Goal: Task Accomplishment & Management: Manage account settings

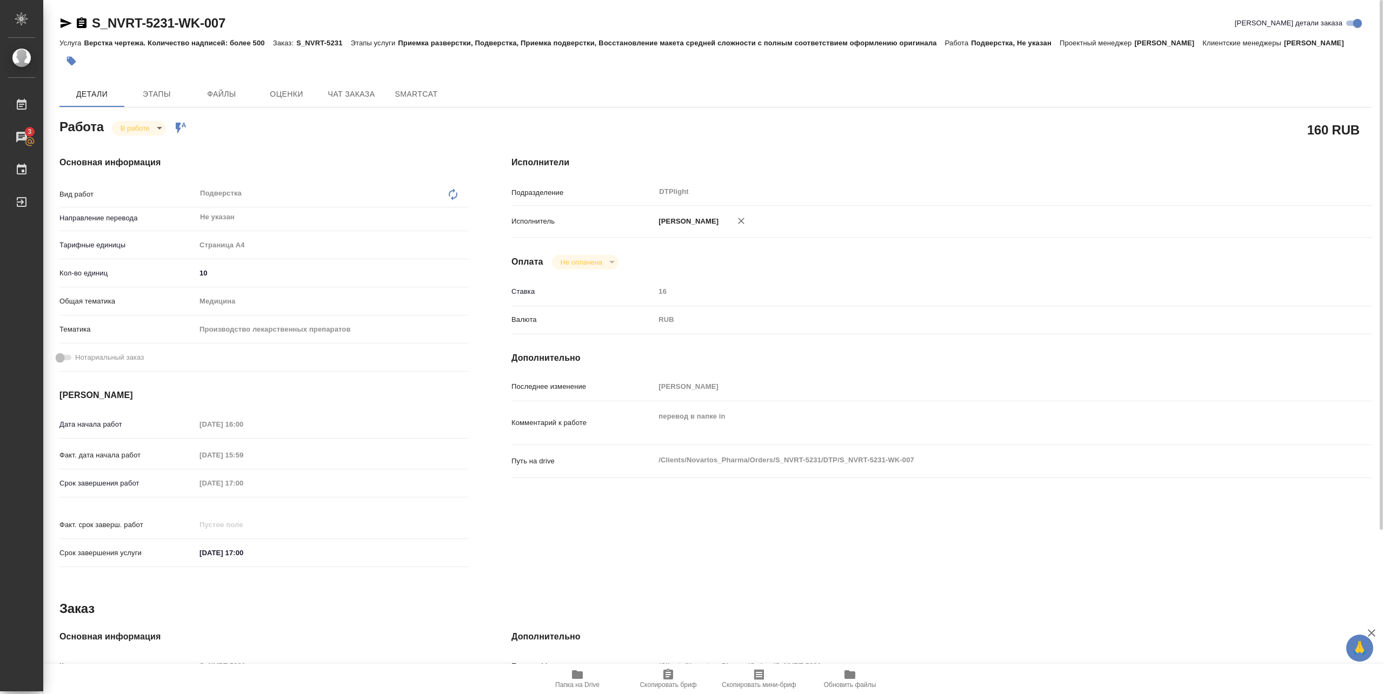
click at [139, 129] on body "🙏 .cls-1 fill:#fff; AWATERA [PERSON_NAME] 3 Чаты График Выйти S_NVRT-5231-WK-00…" at bounding box center [692, 347] width 1384 height 694
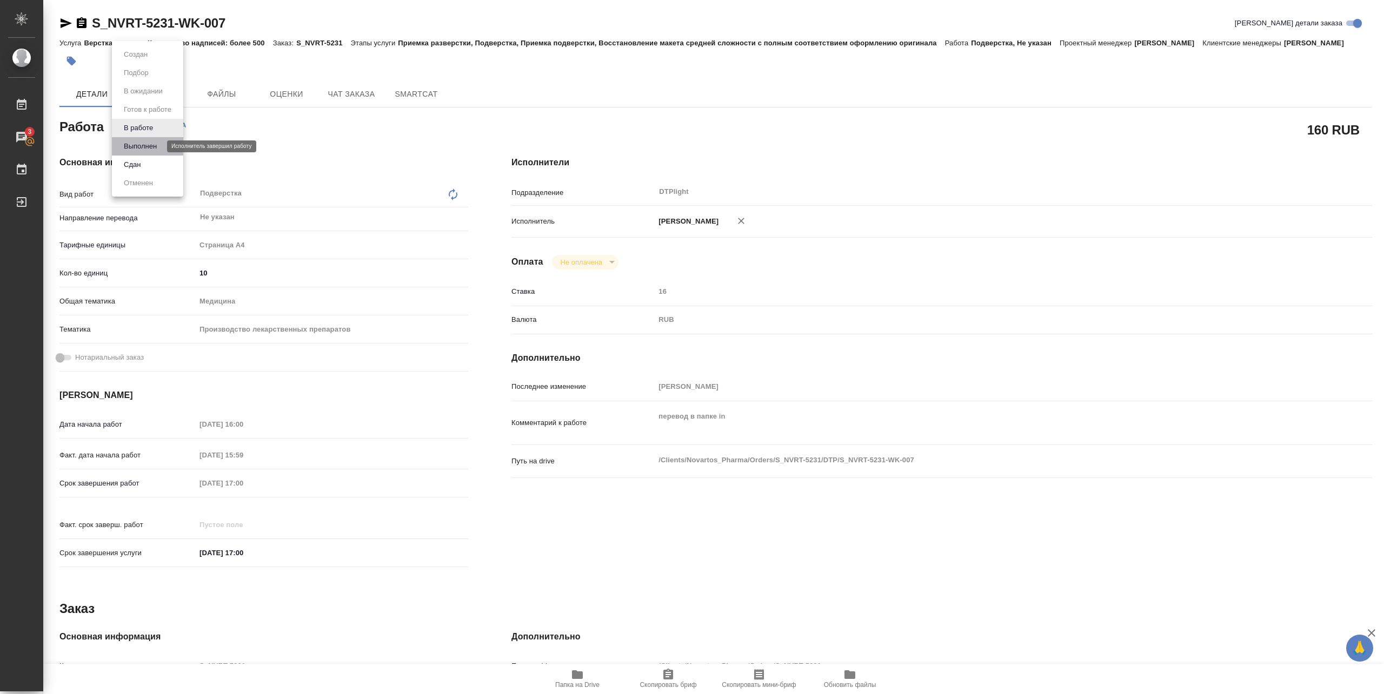
click at [137, 145] on button "Выполнен" at bounding box center [140, 147] width 39 height 12
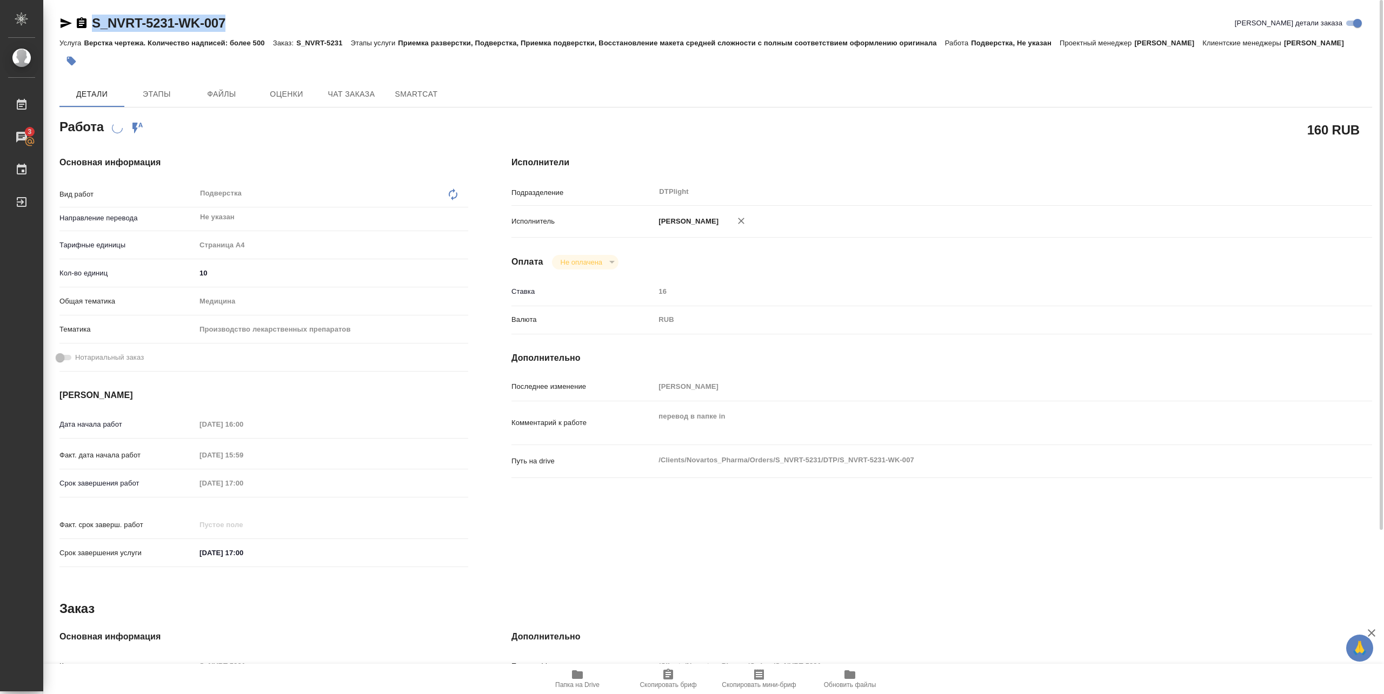
drag, startPoint x: 246, startPoint y: 31, endPoint x: 89, endPoint y: 28, distance: 157.3
click at [89, 28] on div "S_NVRT-5231-WK-007 Кратко детали заказа" at bounding box center [715, 23] width 1312 height 17
copy link "S_NVRT-5231-WK-007"
type textarea "x"
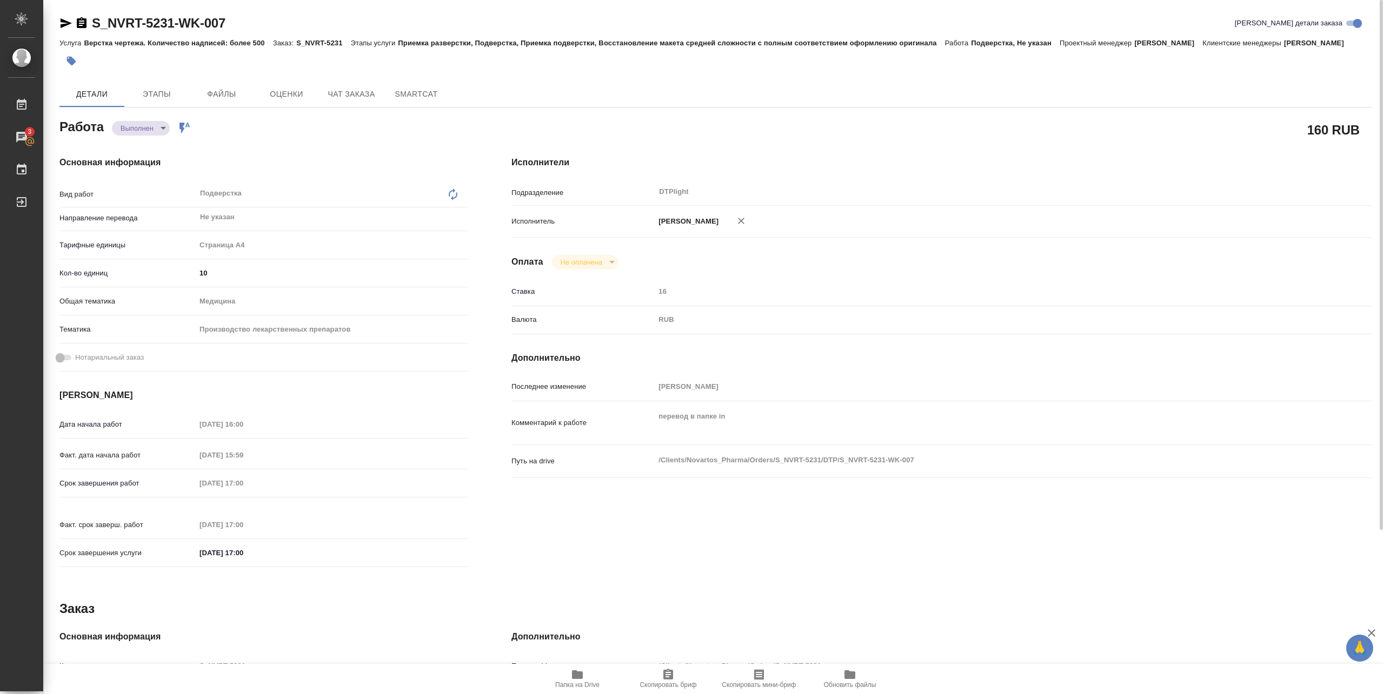
type textarea "x"
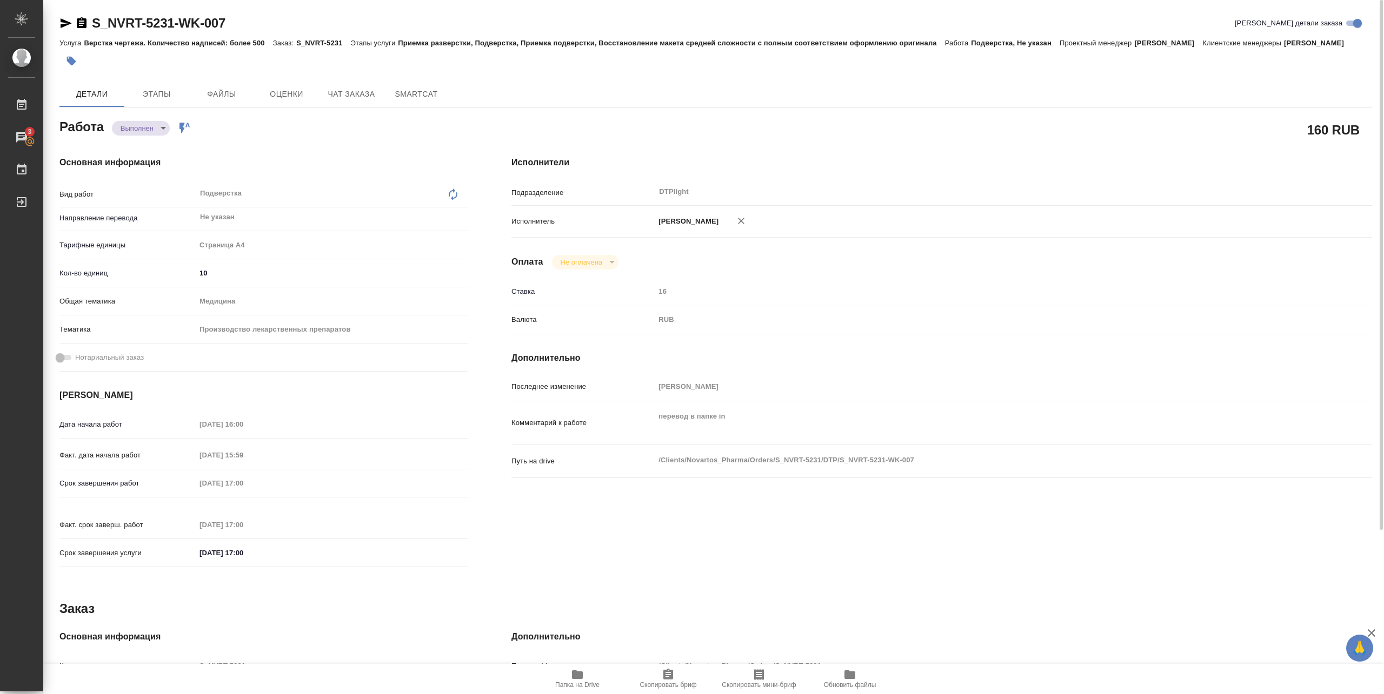
type textarea "x"
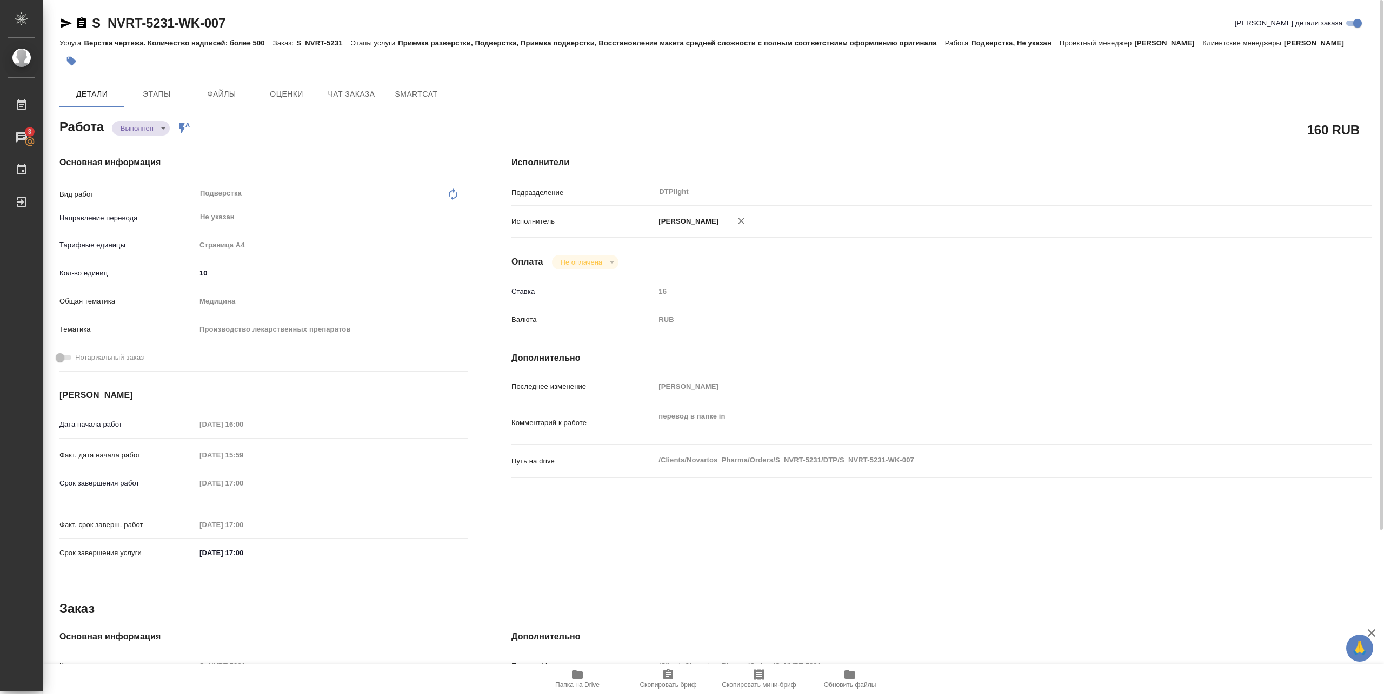
type textarea "x"
drag, startPoint x: 90, startPoint y: 36, endPoint x: 226, endPoint y: 31, distance: 136.3
click at [226, 31] on div "S_NVRT-5231-WK-007 Кратко детали заказа Услуга Верстка чертежа. Количество надп…" at bounding box center [715, 44] width 1312 height 58
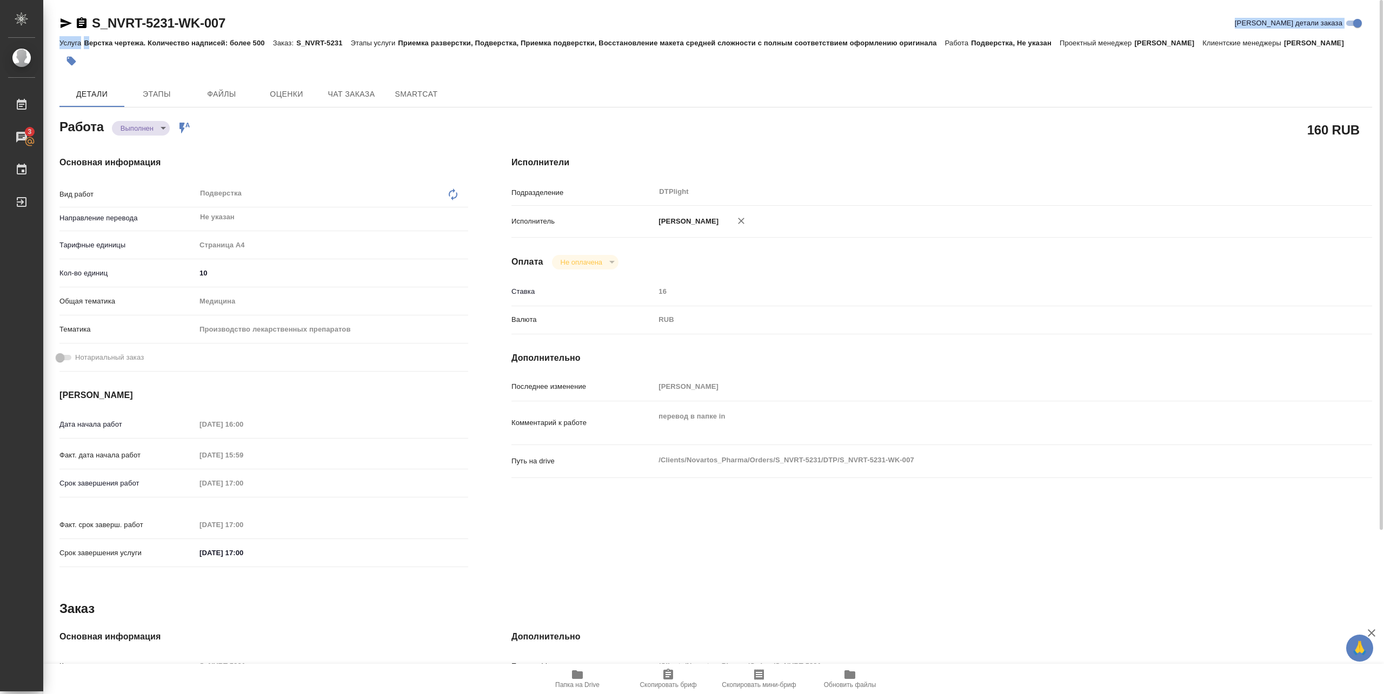
click at [254, 23] on div "S_NVRT-5231-WK-007 Кратко детали заказа" at bounding box center [715, 23] width 1312 height 17
click at [240, 26] on div "S_NVRT-5231-WK-007 Кратко детали заказа" at bounding box center [715, 23] width 1312 height 17
drag, startPoint x: 91, startPoint y: 33, endPoint x: 240, endPoint y: 30, distance: 149.2
click at [240, 30] on div "S_NVRT-5231-WK-007 Кратко детали заказа" at bounding box center [715, 26] width 1312 height 22
copy link "S_NVRT-5231-WK-007"
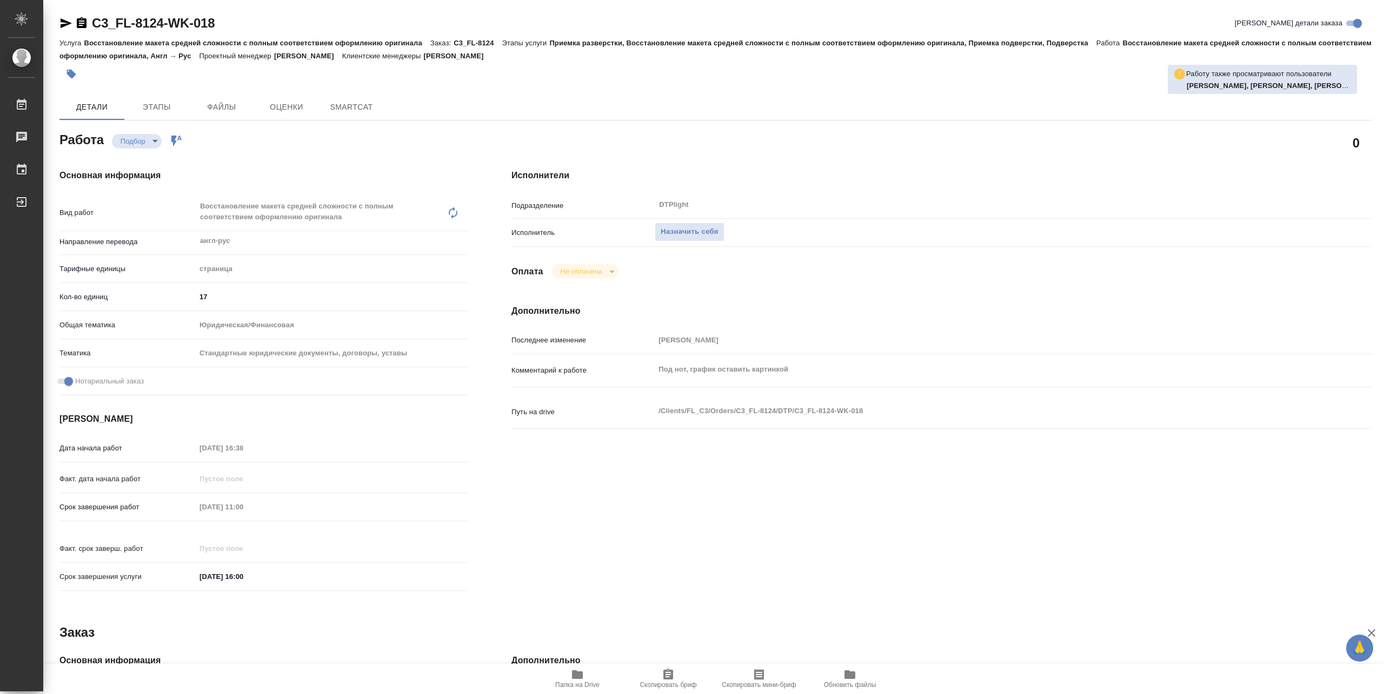
type textarea "x"
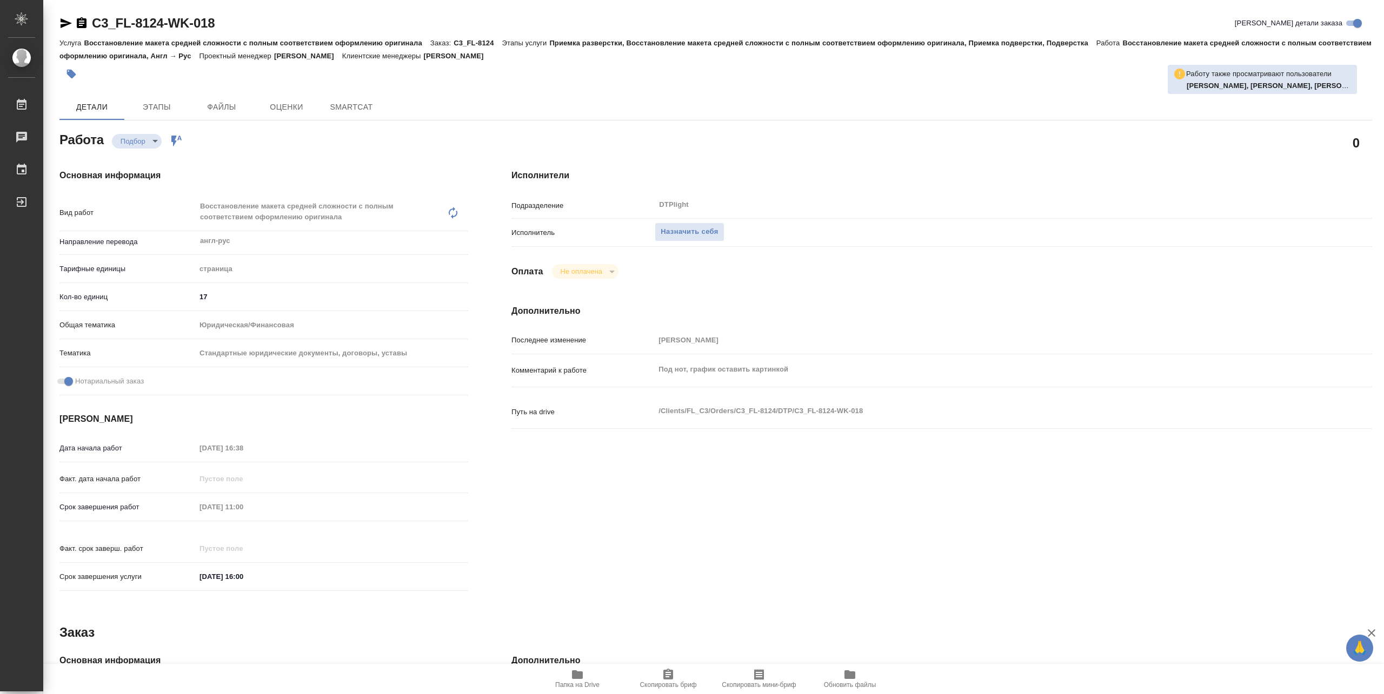
type textarea "x"
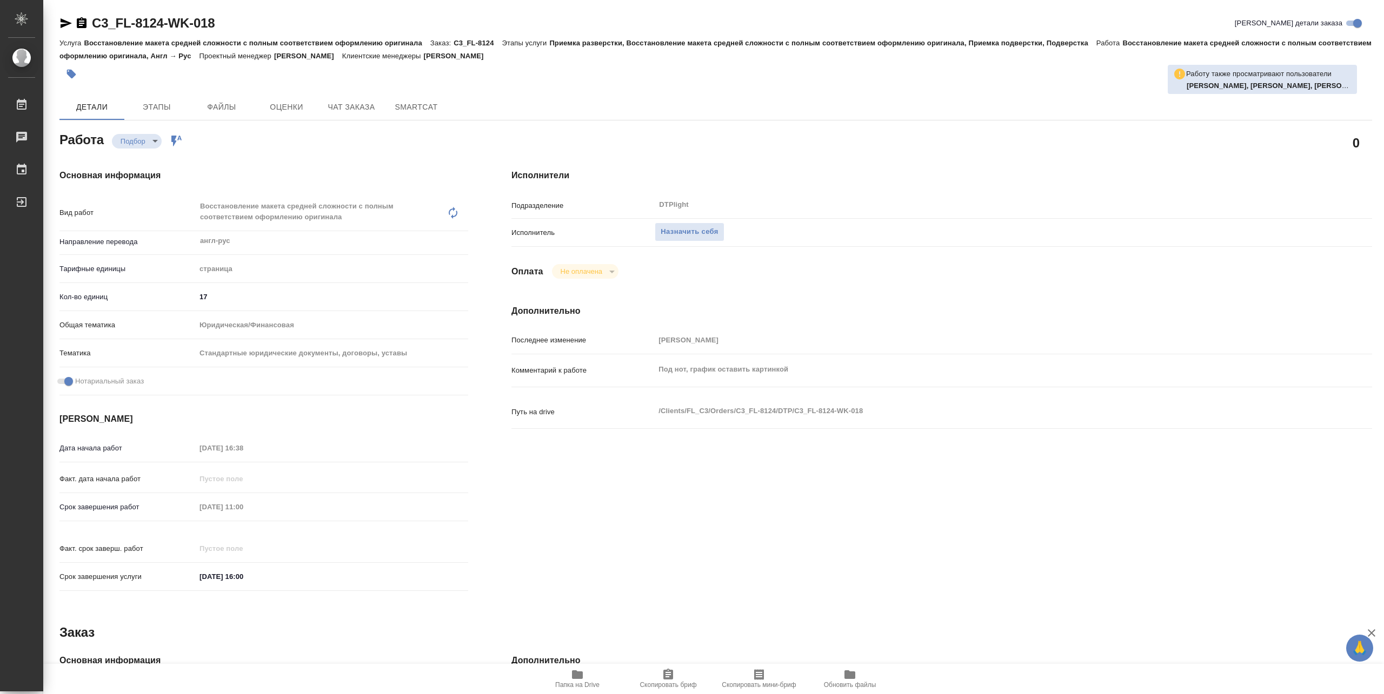
type textarea "x"
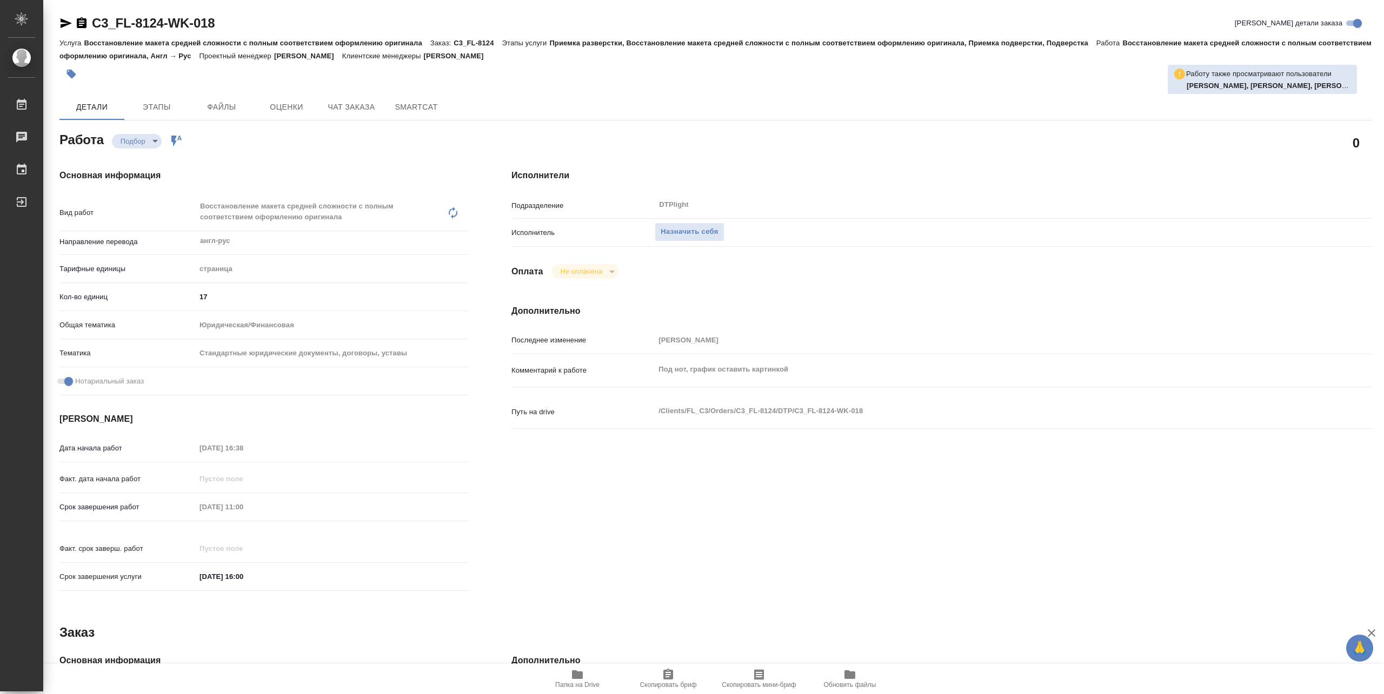
click at [582, 674] on icon "button" at bounding box center [577, 675] width 11 height 9
type textarea "x"
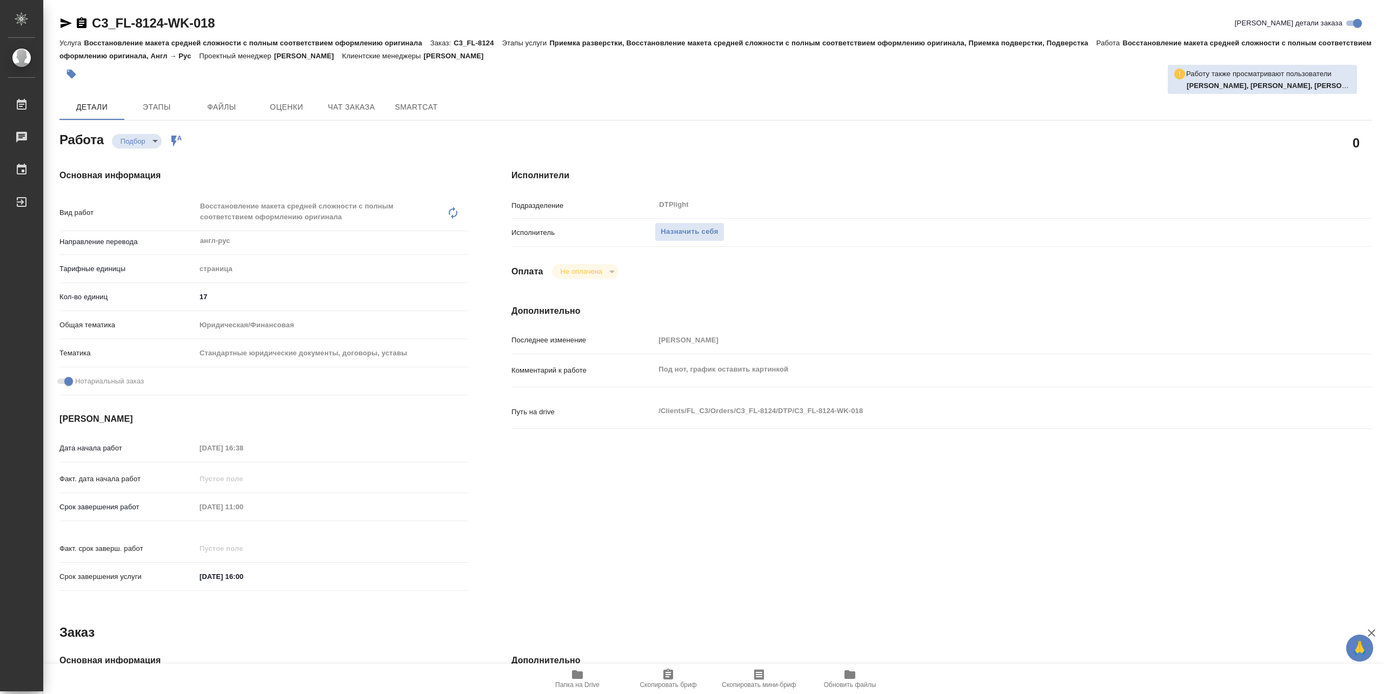
type textarea "x"
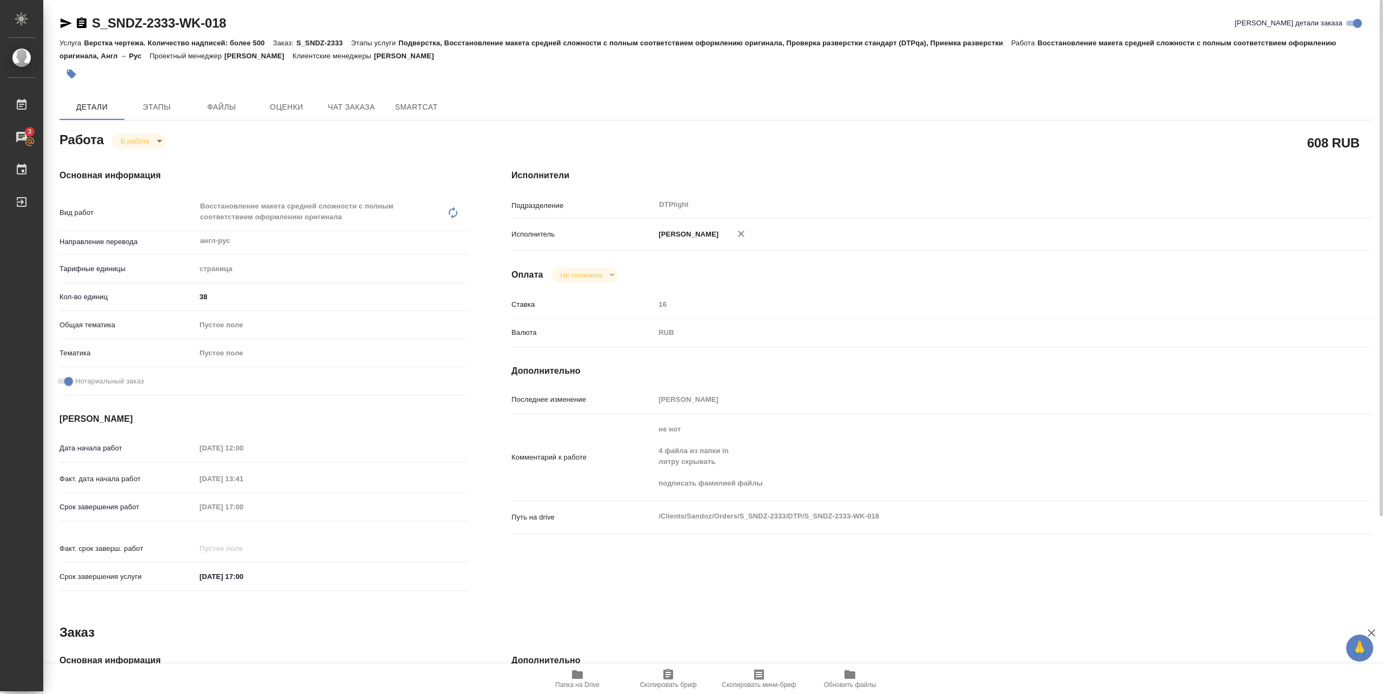
click at [457, 135] on div "Работа В работе inProgress" at bounding box center [263, 138] width 409 height 19
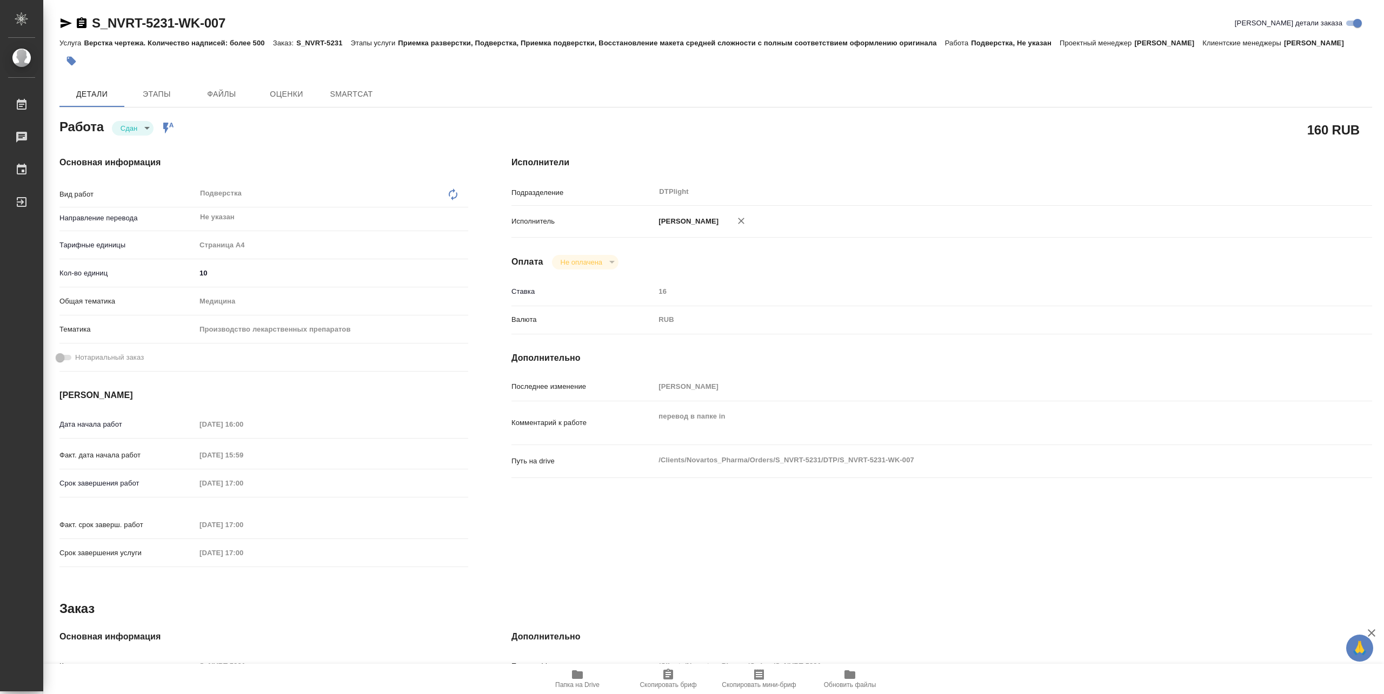
type textarea "x"
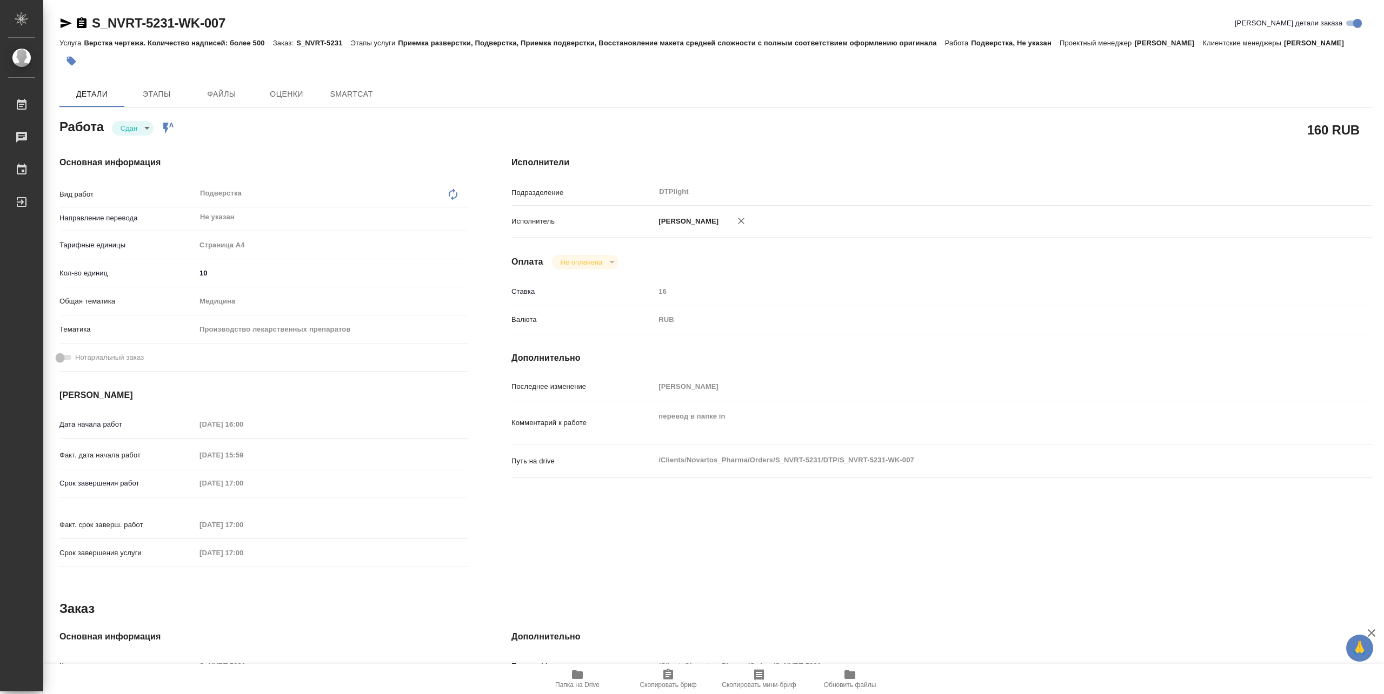
type textarea "x"
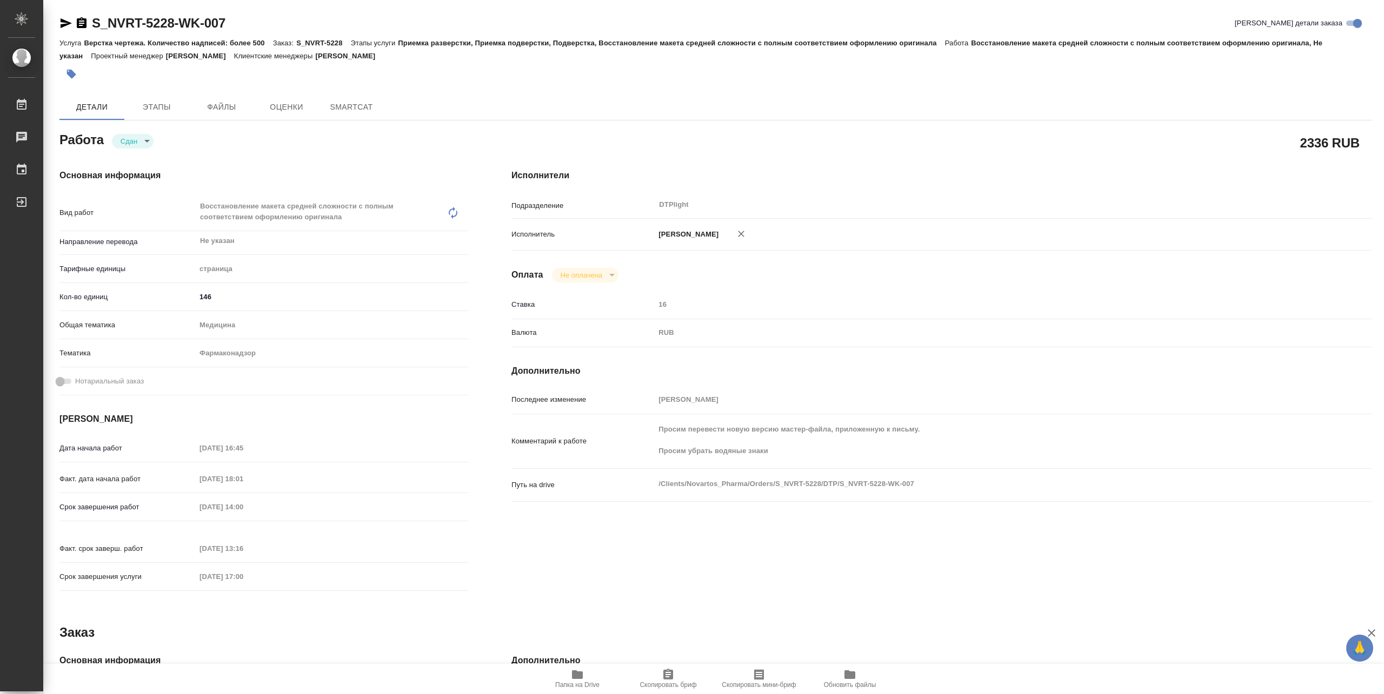
type textarea "x"
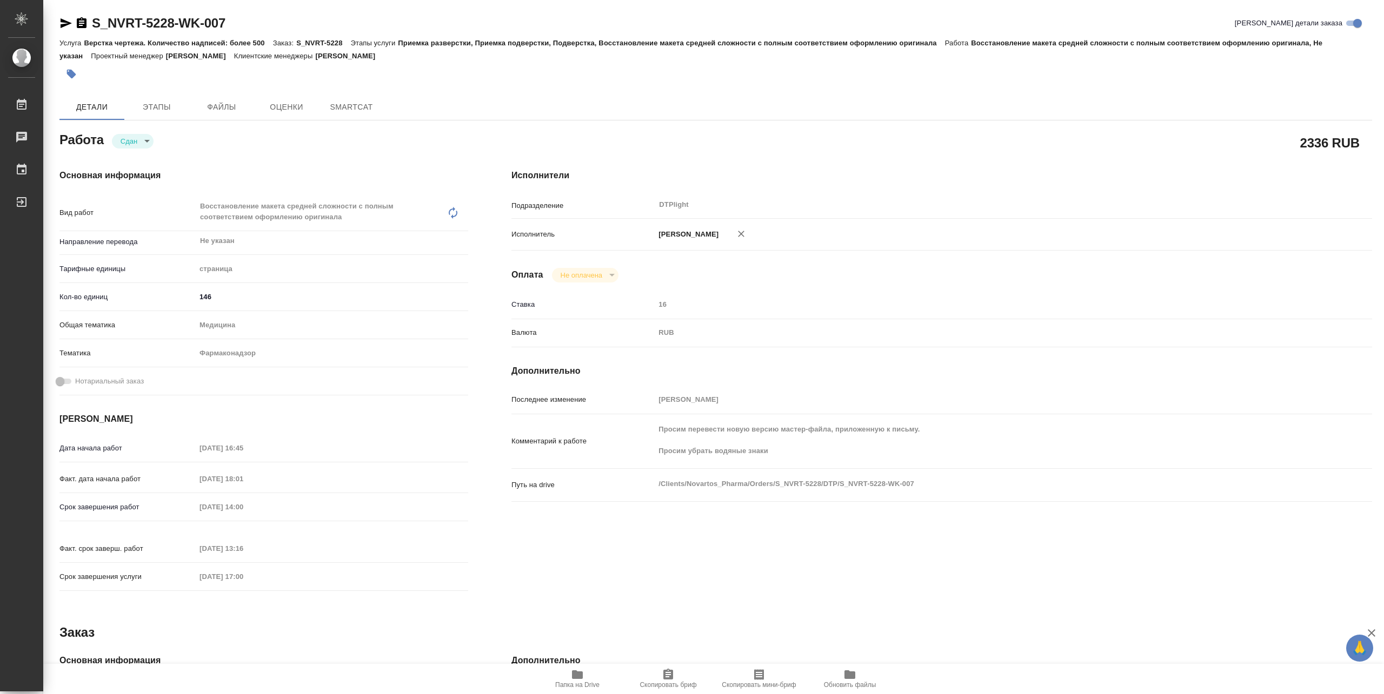
type textarea "x"
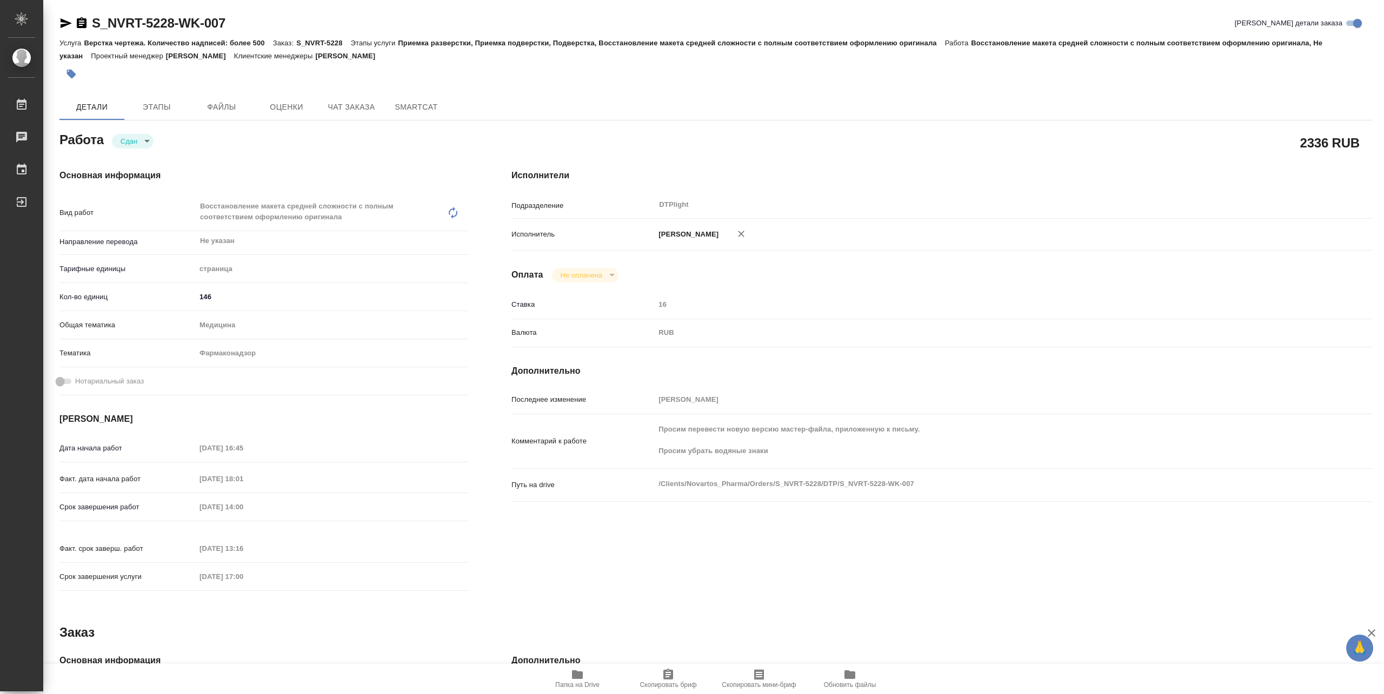
type textarea "x"
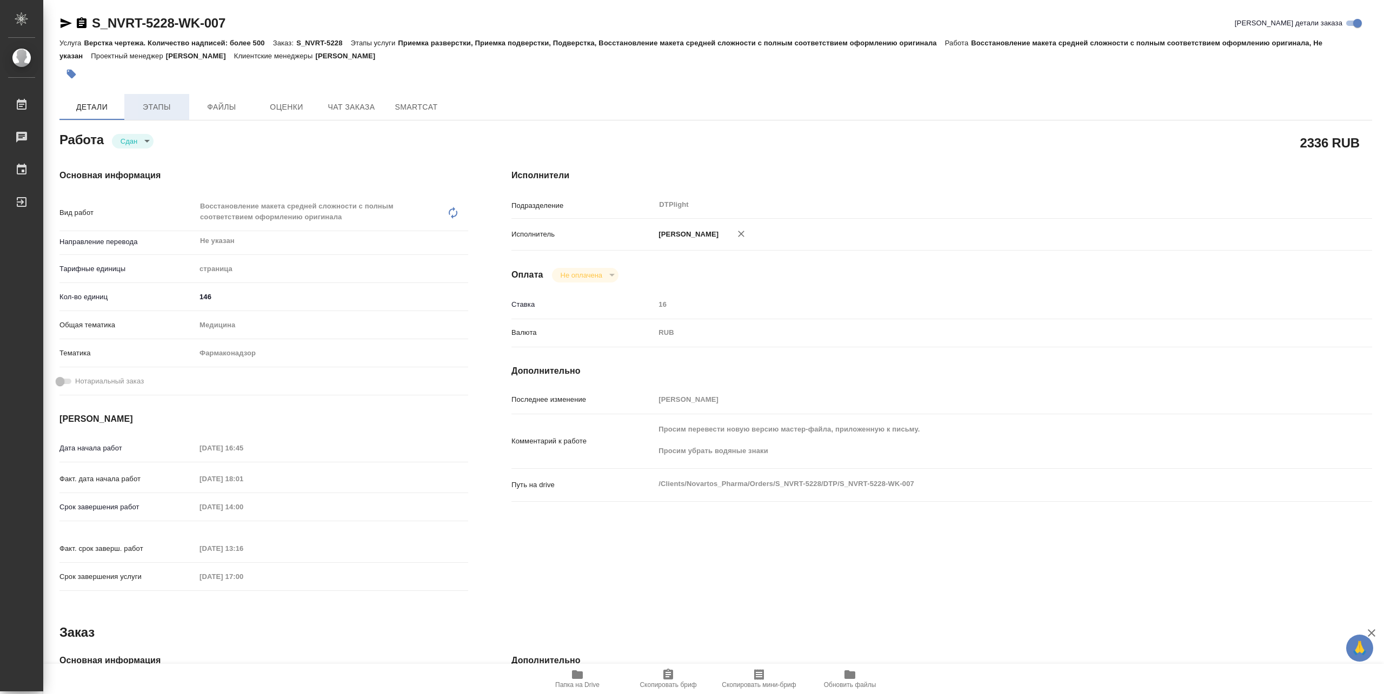
click at [170, 107] on span "Этапы" at bounding box center [157, 108] width 52 height 14
type textarea "x"
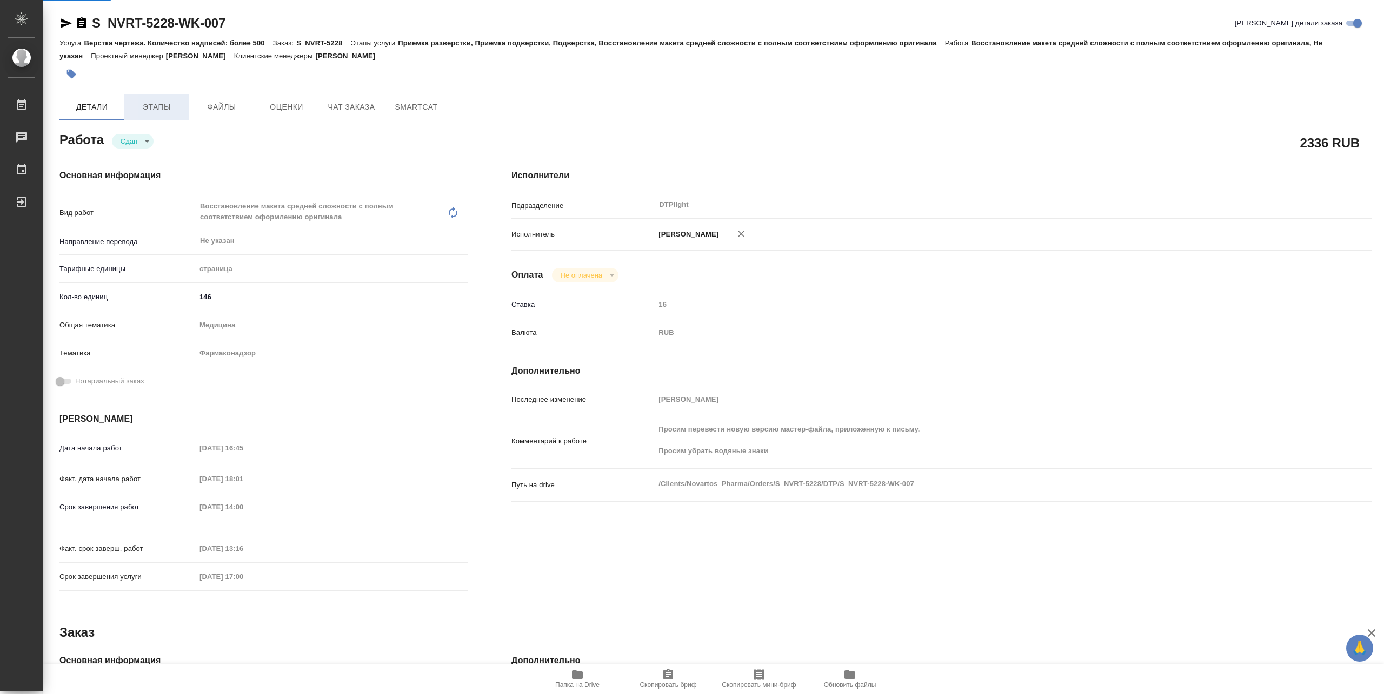
type textarea "x"
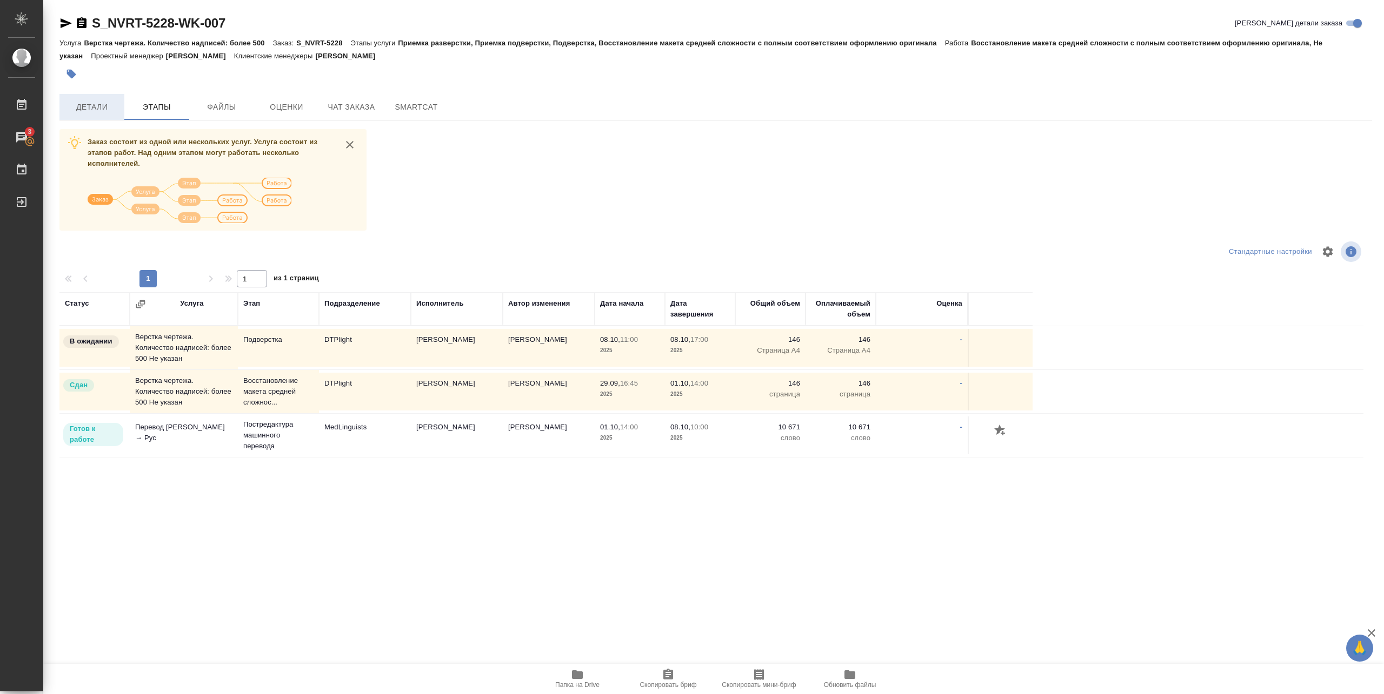
click at [113, 104] on span "Детали" at bounding box center [92, 108] width 52 height 14
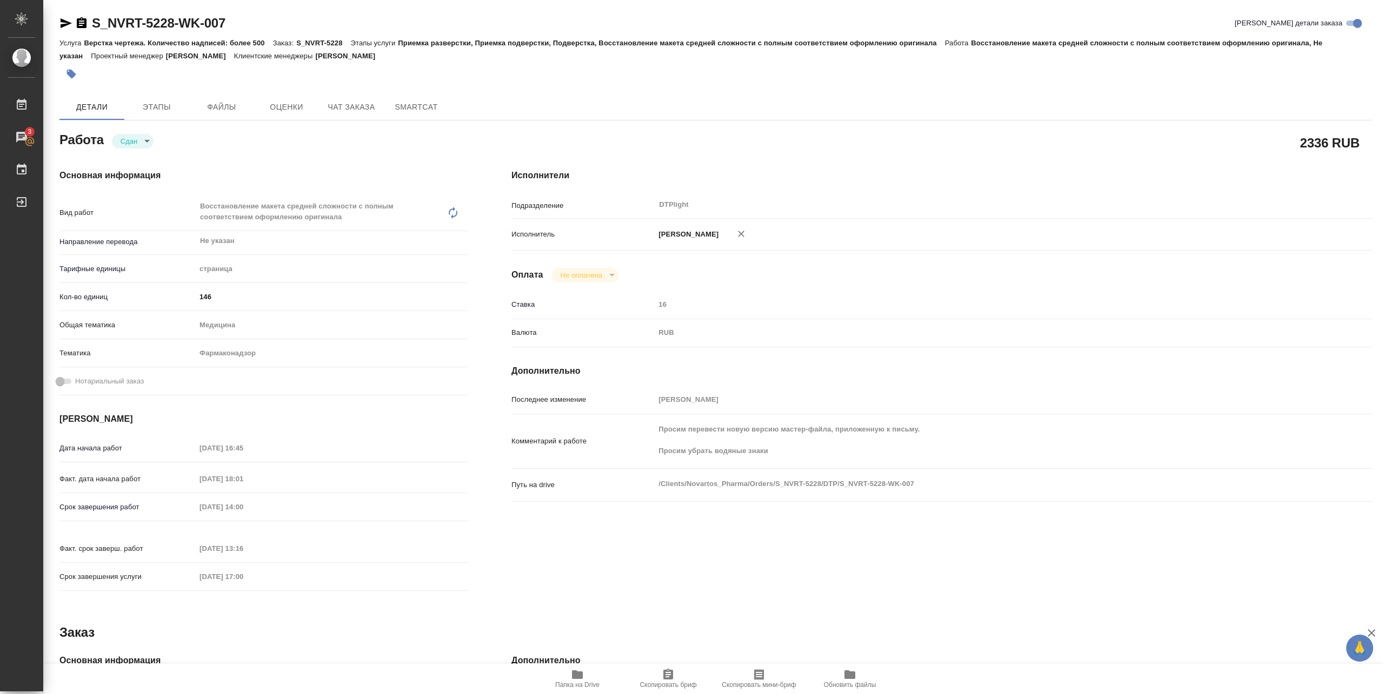
type textarea "x"
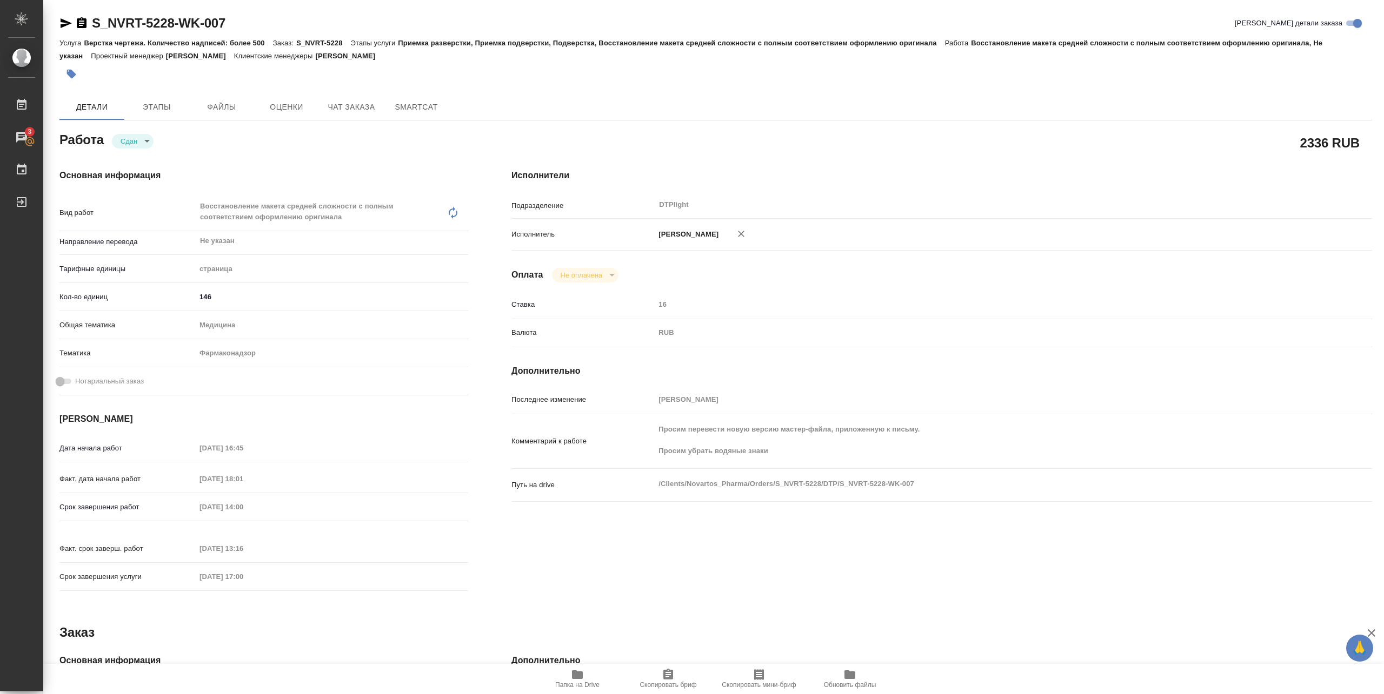
type textarea "x"
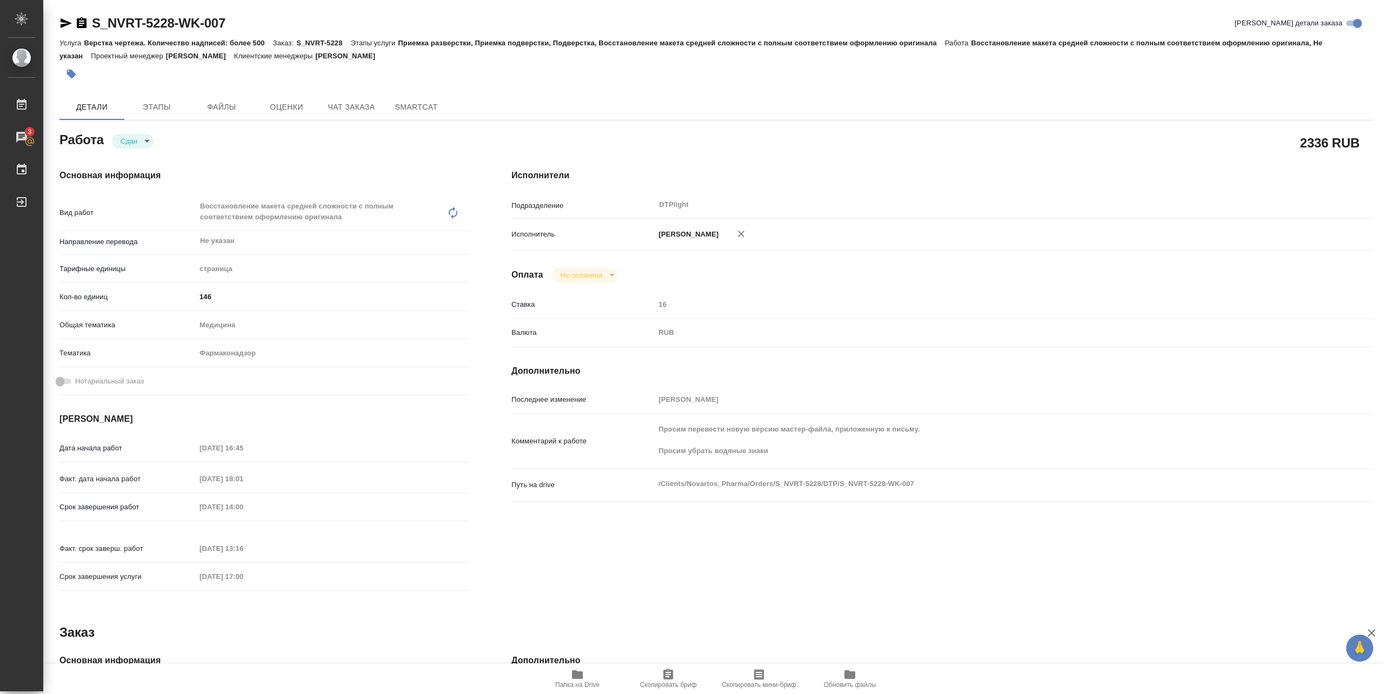
type textarea "x"
